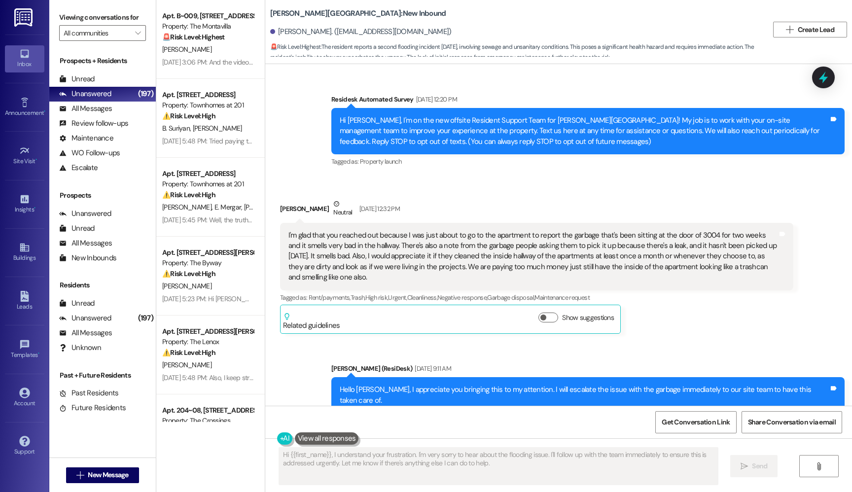
scroll to position [15740, 0]
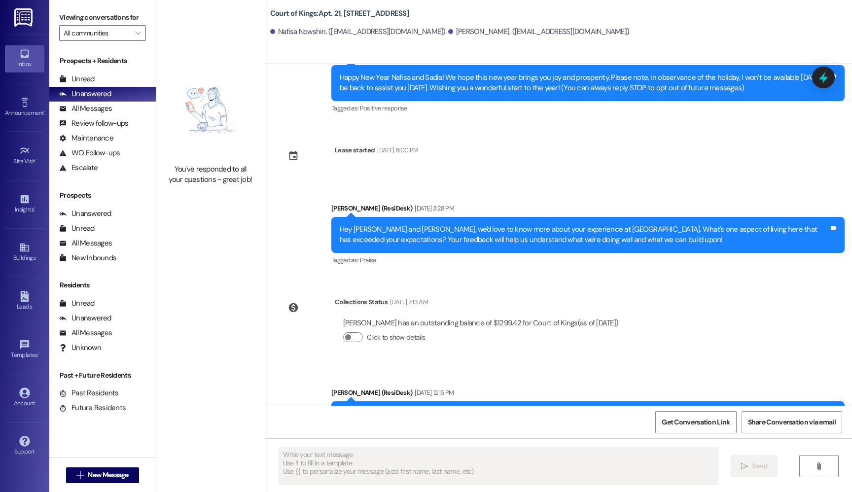
type textarea "Fetching suggested responses. Please feel free to read through the conversation…"
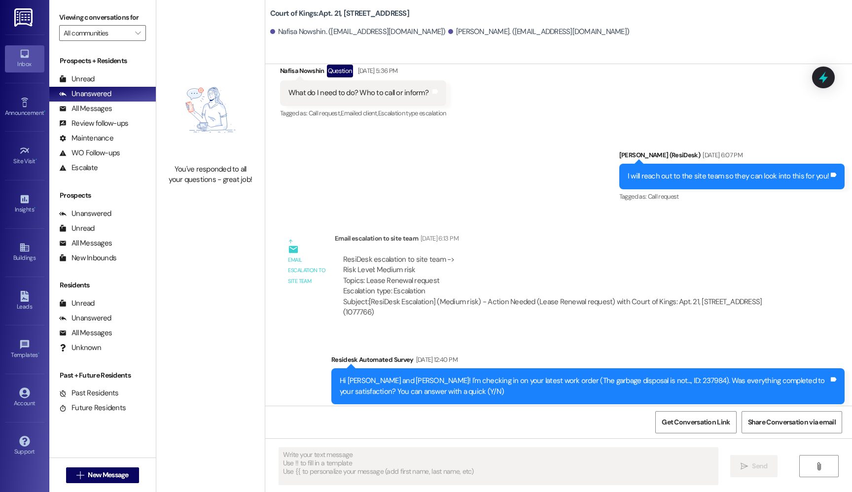
scroll to position [740, 0]
